Goal: Navigation & Orientation: Find specific page/section

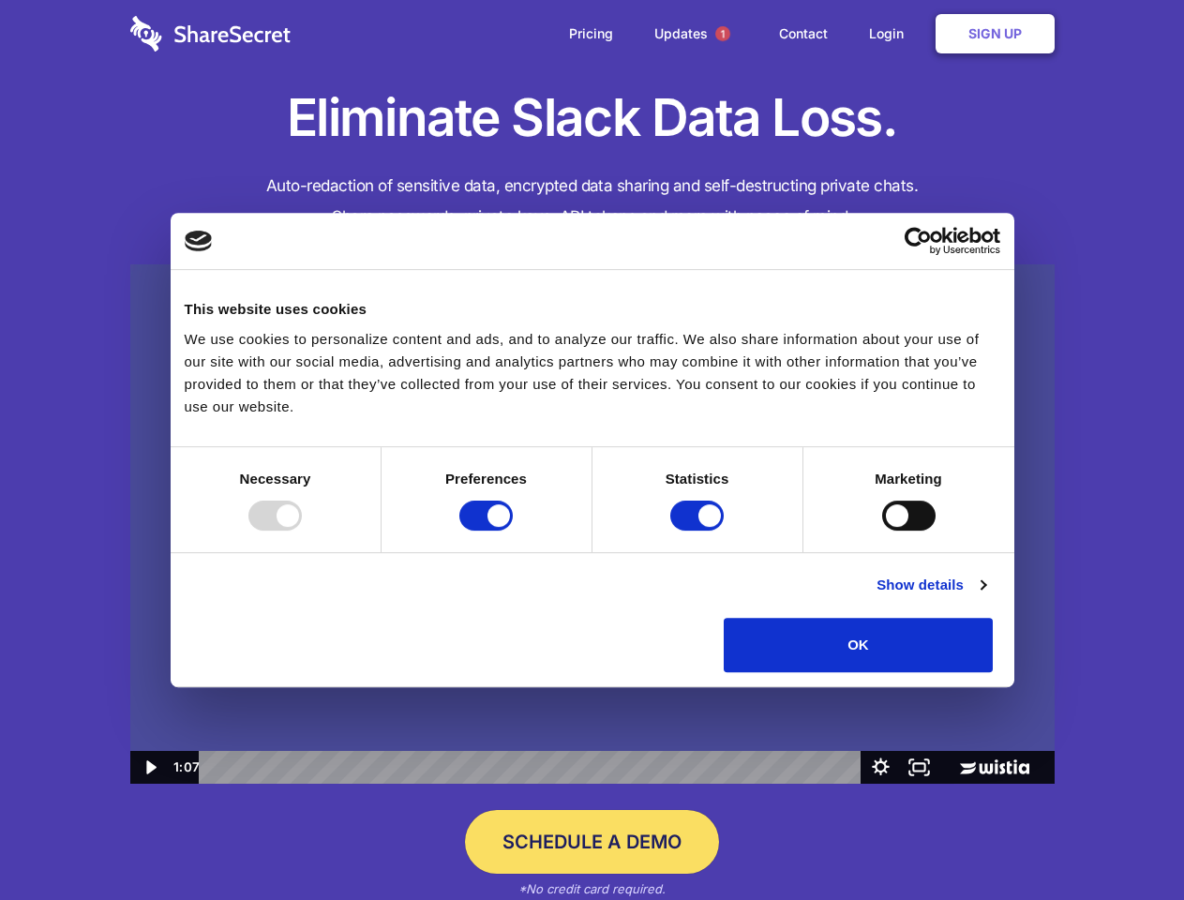
click at [592, 450] on img at bounding box center [592, 524] width 925 height 520
click at [302, 531] on div at bounding box center [275, 516] width 53 height 30
click at [513, 531] on input "Preferences" at bounding box center [486, 516] width 53 height 30
checkbox input "false"
click at [700, 531] on input "Statistics" at bounding box center [697, 516] width 53 height 30
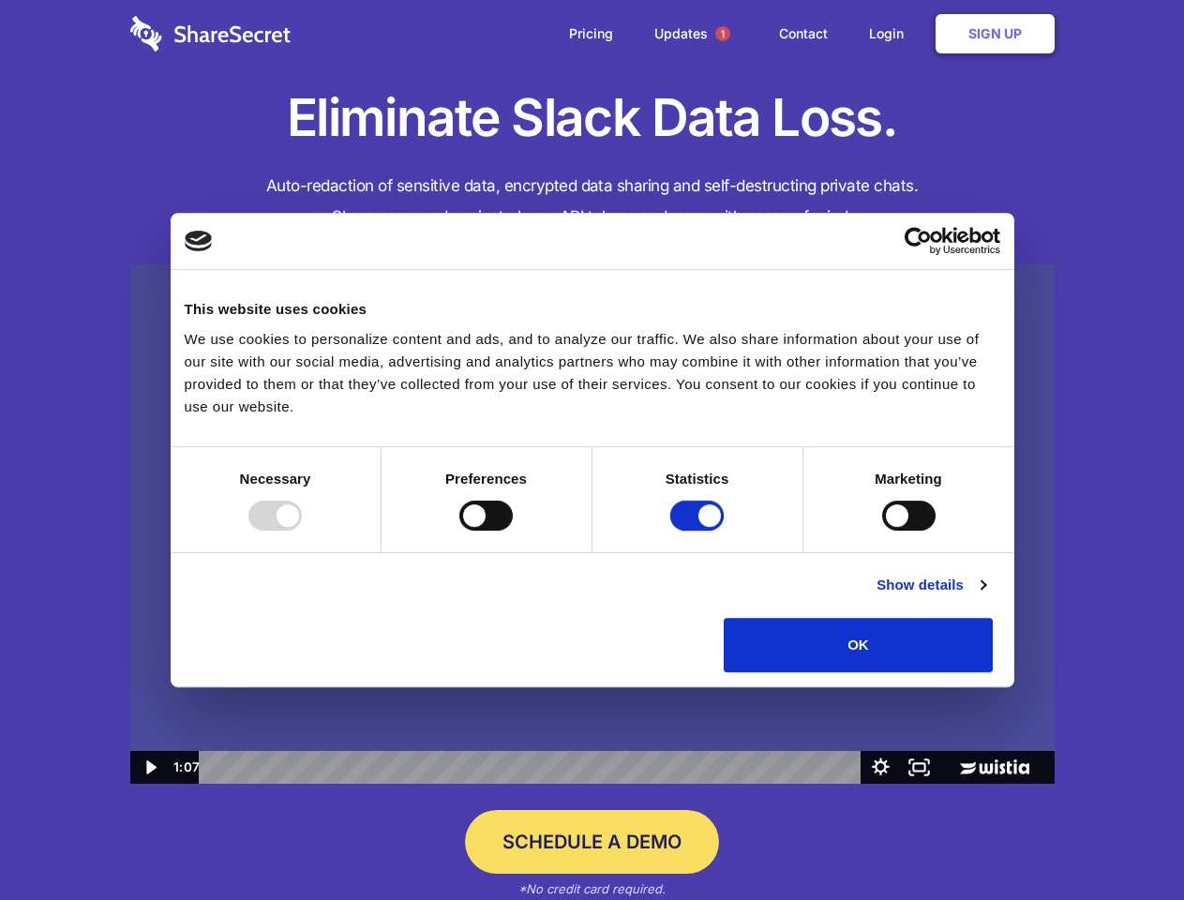
checkbox input "false"
click at [882, 531] on input "Marketing" at bounding box center [908, 516] width 53 height 30
checkbox input "true"
click at [986, 596] on link "Show details" at bounding box center [931, 585] width 109 height 23
click at [0, 0] on li "Necessary 7 Necessary cookies help make a website usable by enabling basic func…" at bounding box center [0, 0] width 0 height 0
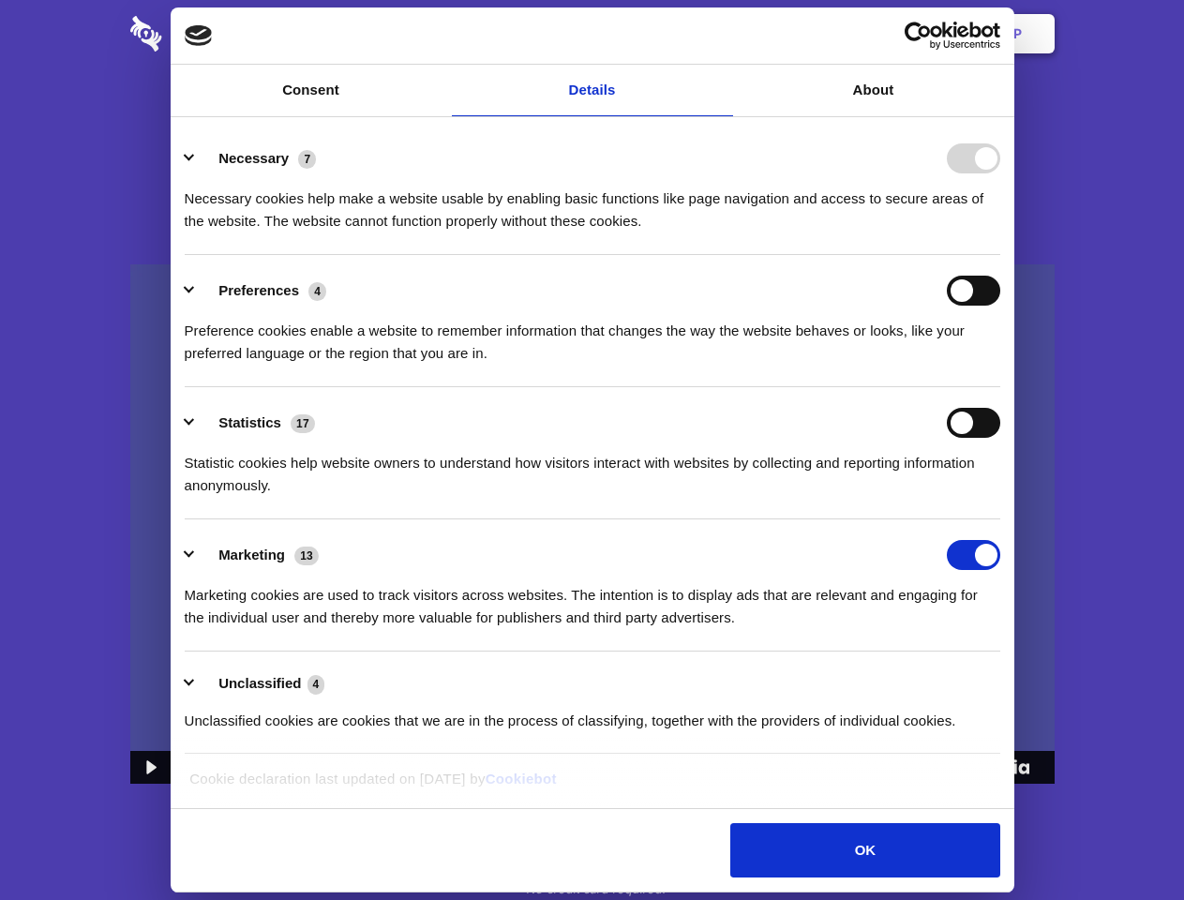
click at [722, 34] on span "1" at bounding box center [723, 33] width 15 height 15
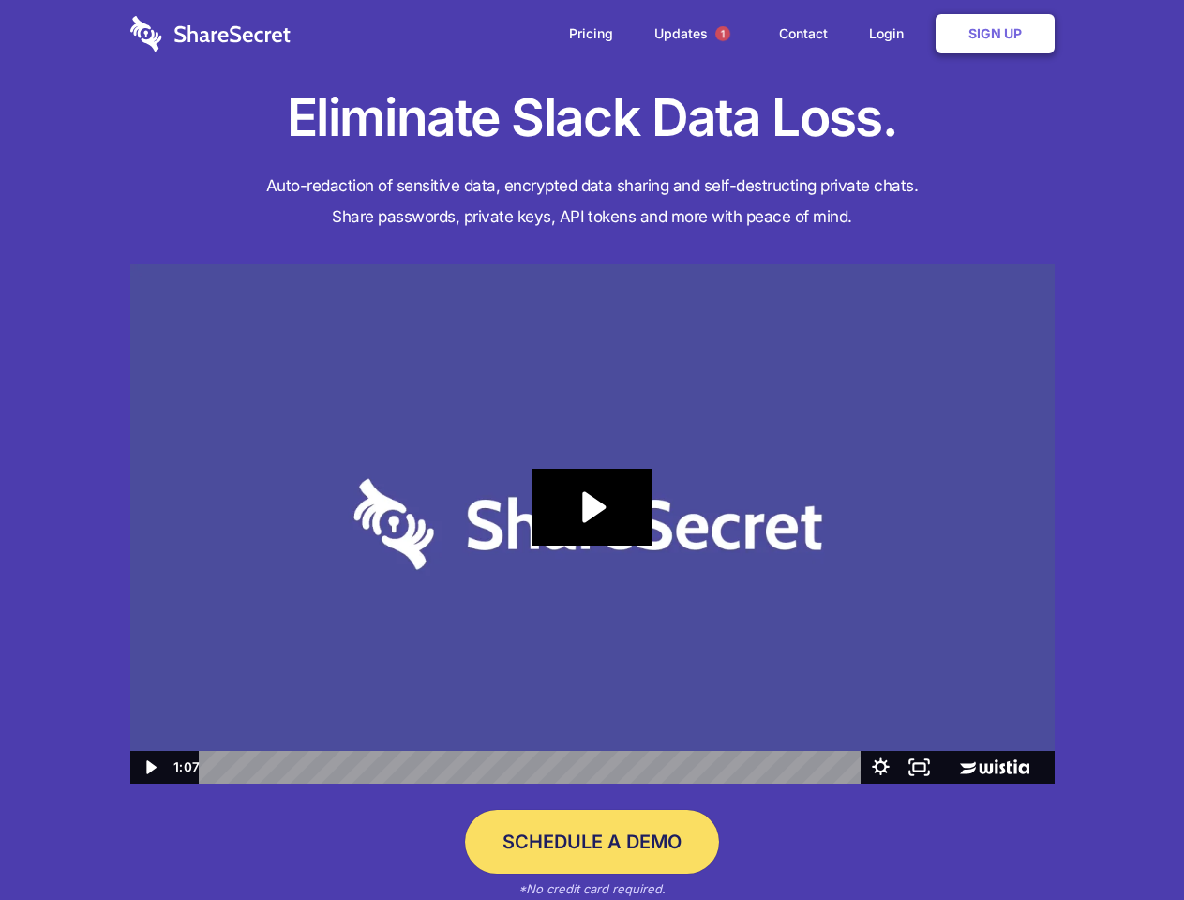
click at [593, 524] on icon "Play Video: Sharesecret Slack Extension" at bounding box center [592, 507] width 120 height 77
